Goal: Task Accomplishment & Management: Complete application form

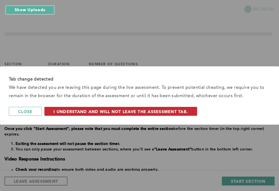
click at [168, 110] on span "I understand and will not leave the assessment tab." at bounding box center [121, 111] width 134 height 5
click at [174, 108] on button "I understand and will not leave the assessment tab." at bounding box center [120, 111] width 153 height 9
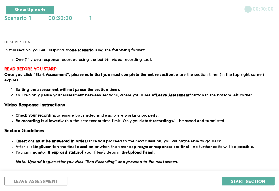
scroll to position [55, 0]
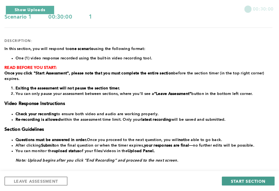
click at [246, 178] on span "START SECTION" at bounding box center [248, 180] width 34 height 5
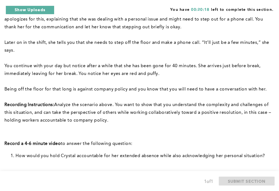
click at [188, 158] on span "How would you hold Crystal accountable for her extended absence while also ackn…" at bounding box center [140, 156] width 249 height 4
click at [153, 129] on p at bounding box center [138, 128] width 268 height 8
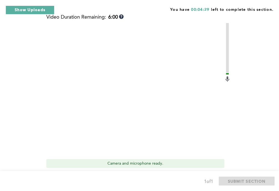
scroll to position [250, 0]
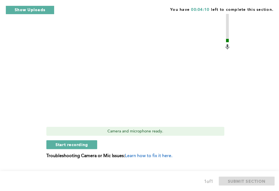
click at [183, 144] on div "Start recording" at bounding box center [138, 144] width 184 height 9
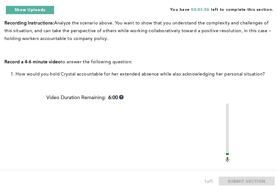
scroll to position [128, 0]
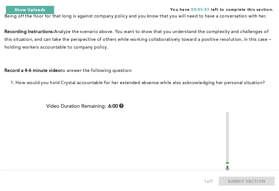
click at [263, 143] on div "Context: After the beginning of a shift, Crystal, one of your team members, app…" at bounding box center [138, 111] width 268 height 353
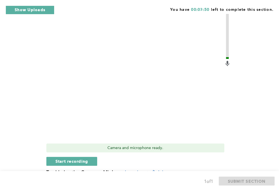
scroll to position [239, 0]
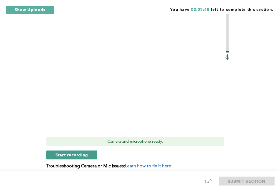
click at [80, 156] on span "Start recording" at bounding box center [71, 154] width 33 height 5
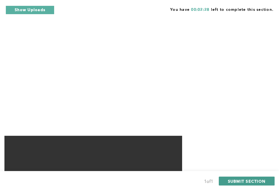
click at [239, 178] on button "SUBMIT SECTION" at bounding box center [247, 180] width 56 height 9
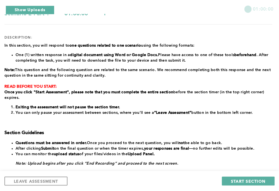
scroll to position [125, 0]
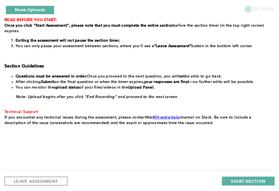
click at [158, 141] on div "section: Scenario 2 Part 1 duration: 01:00:00 number of questions: 1 descriptio…" at bounding box center [138, 41] width 268 height 226
click at [53, 178] on button "LEAVE ASSESSMENT" at bounding box center [35, 180] width 63 height 9
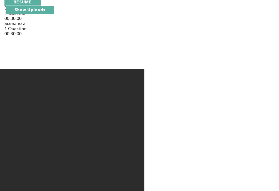
scroll to position [5, 0]
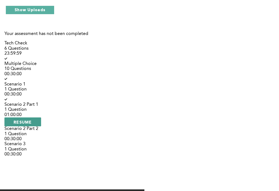
click at [32, 119] on span "RESUME" at bounding box center [23, 121] width 18 height 5
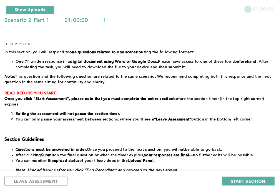
scroll to position [61, 0]
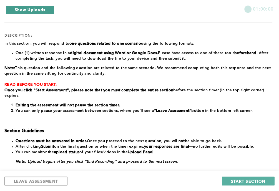
click at [24, 9] on button "Show Uploads" at bounding box center [30, 10] width 49 height 9
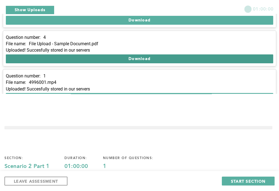
scroll to position [32, 0]
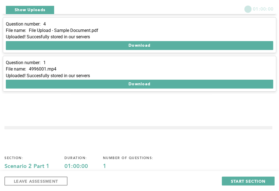
click at [213, 156] on div "section: Scenario 2 Part 1 duration: 01:00:00 number of questions: 1" at bounding box center [138, 163] width 268 height 14
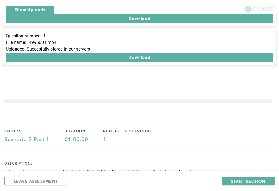
scroll to position [0, 0]
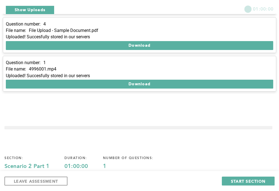
click at [213, 156] on div "section: Scenario 2 Part 1 duration: 01:00:00 number of questions: 1" at bounding box center [138, 163] width 268 height 14
click at [270, 8] on button "x" at bounding box center [273, 5] width 6 height 6
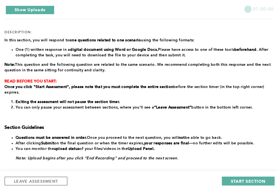
scroll to position [55, 0]
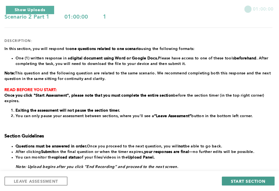
click at [235, 181] on span "START SECTION" at bounding box center [248, 180] width 34 height 5
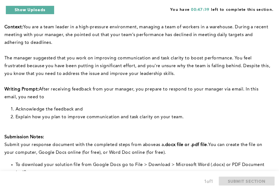
drag, startPoint x: 280, startPoint y: 53, endPoint x: 263, endPoint y: 43, distance: 19.6
click at [263, 43] on p "﻿Context: You are a team leader in a high-pressure environment, managing a team…" at bounding box center [138, 34] width 268 height 23
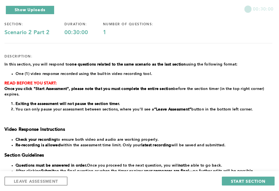
scroll to position [28, 0]
